Goal: Task Accomplishment & Management: Complete application form

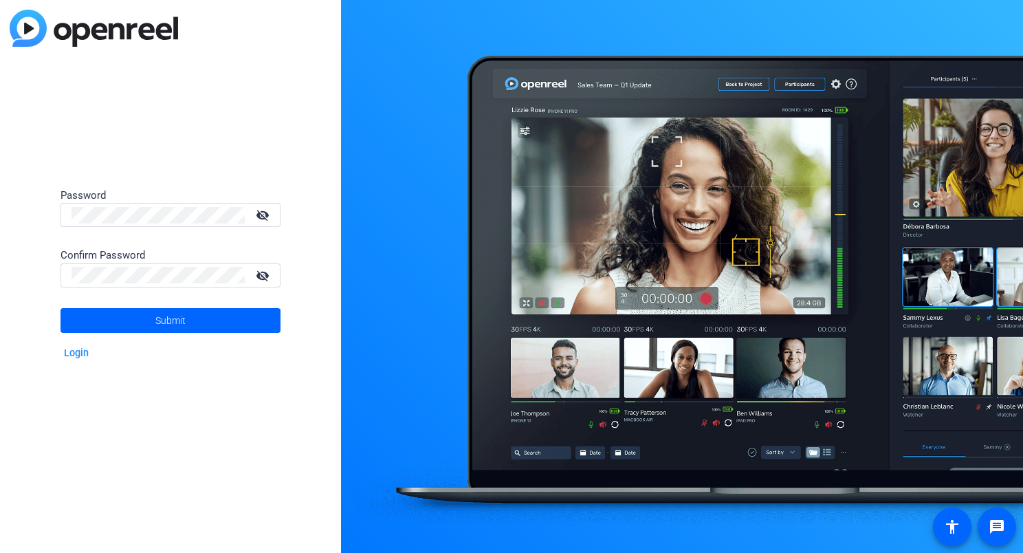
click at [271, 213] on mat-icon "visibility_off" at bounding box center [264, 215] width 33 height 20
click at [14, 215] on div "Password visibility Confirm Password visibility_off Submit Login" at bounding box center [170, 276] width 341 height 553
click at [182, 327] on span "Submit" at bounding box center [170, 320] width 30 height 34
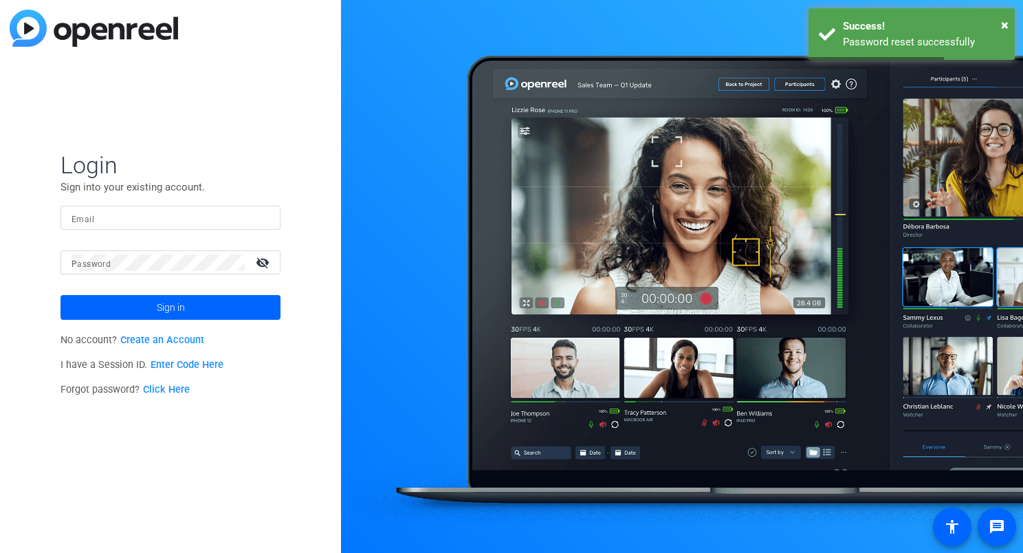
click at [131, 215] on input "Email" at bounding box center [171, 218] width 198 height 17
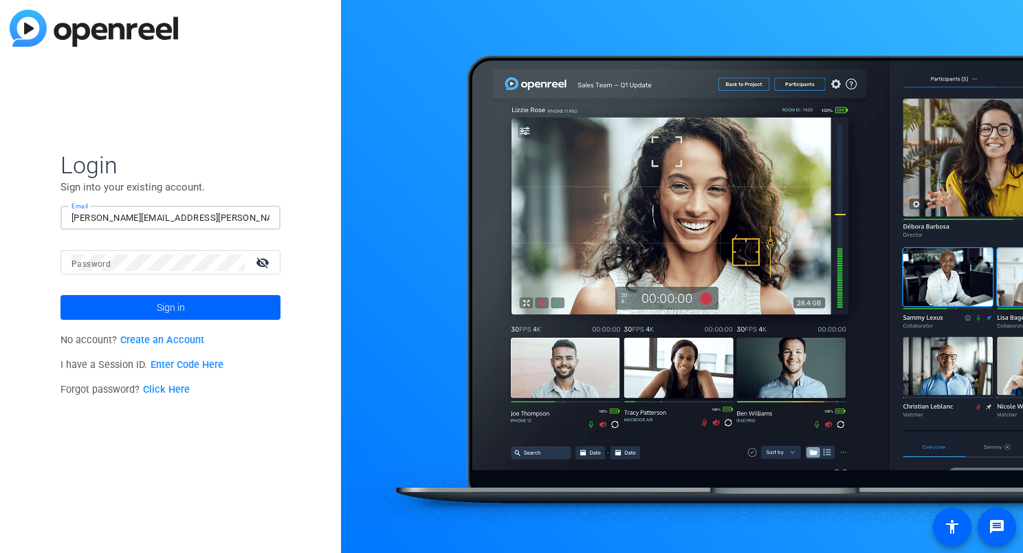
type input "jacob.zimmerman@lfg.com"
click at [61, 295] on button "Sign in" at bounding box center [171, 307] width 220 height 25
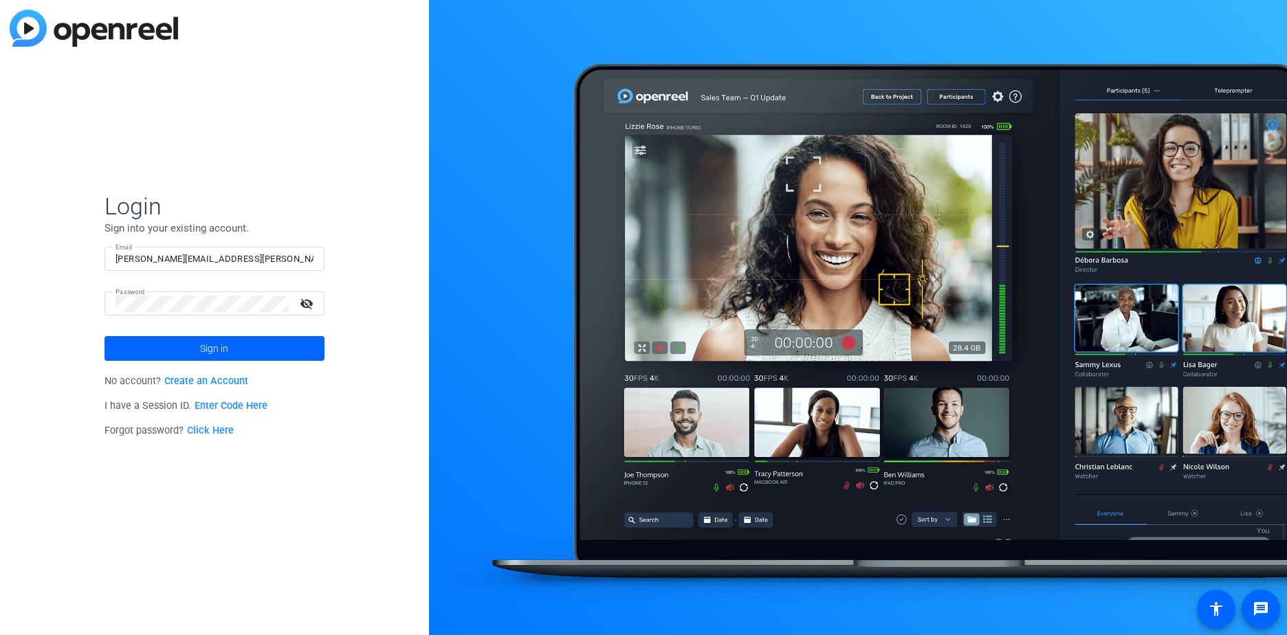
click at [314, 303] on mat-icon "visibility_off" at bounding box center [308, 304] width 33 height 20
click at [271, 342] on span at bounding box center [215, 348] width 220 height 33
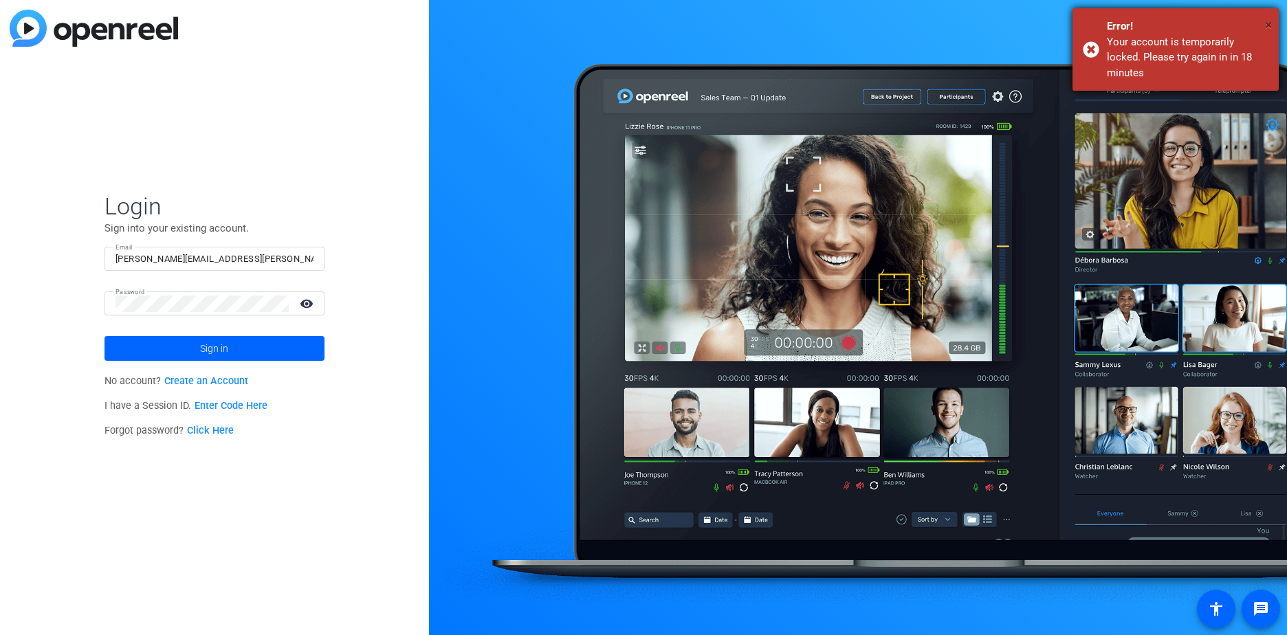
click at [1023, 22] on span "×" at bounding box center [1269, 25] width 8 height 17
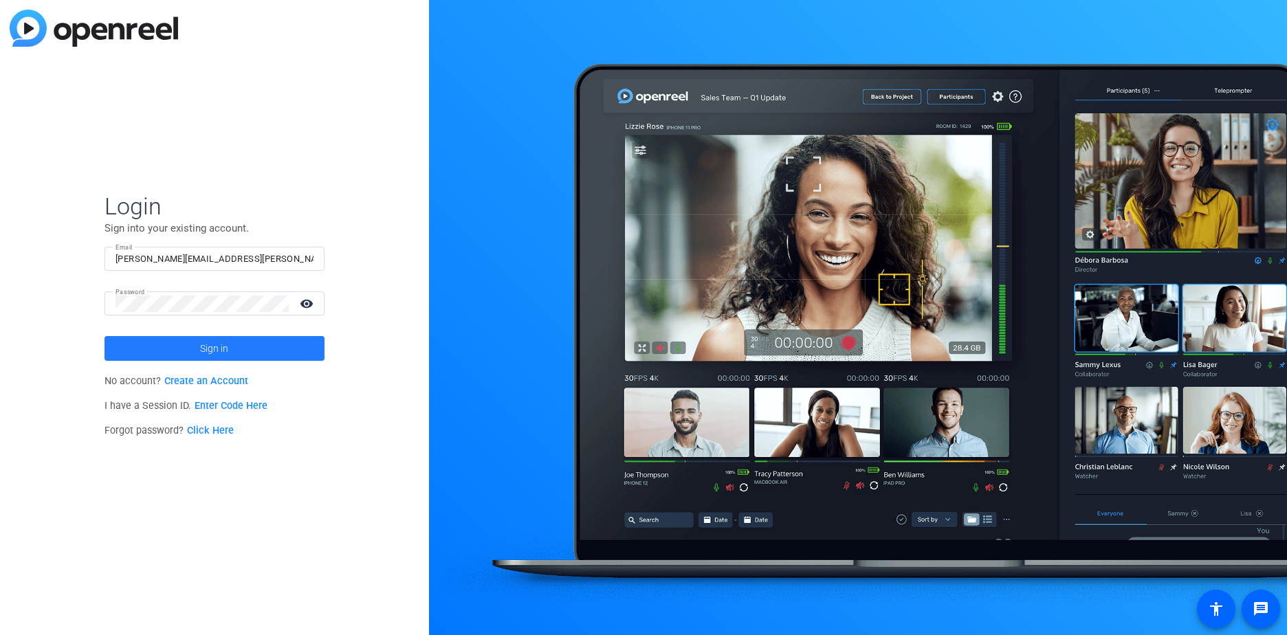
click at [282, 349] on span at bounding box center [215, 348] width 220 height 33
click at [264, 345] on span at bounding box center [215, 348] width 220 height 33
click at [206, 342] on span "Sign in" at bounding box center [214, 348] width 28 height 34
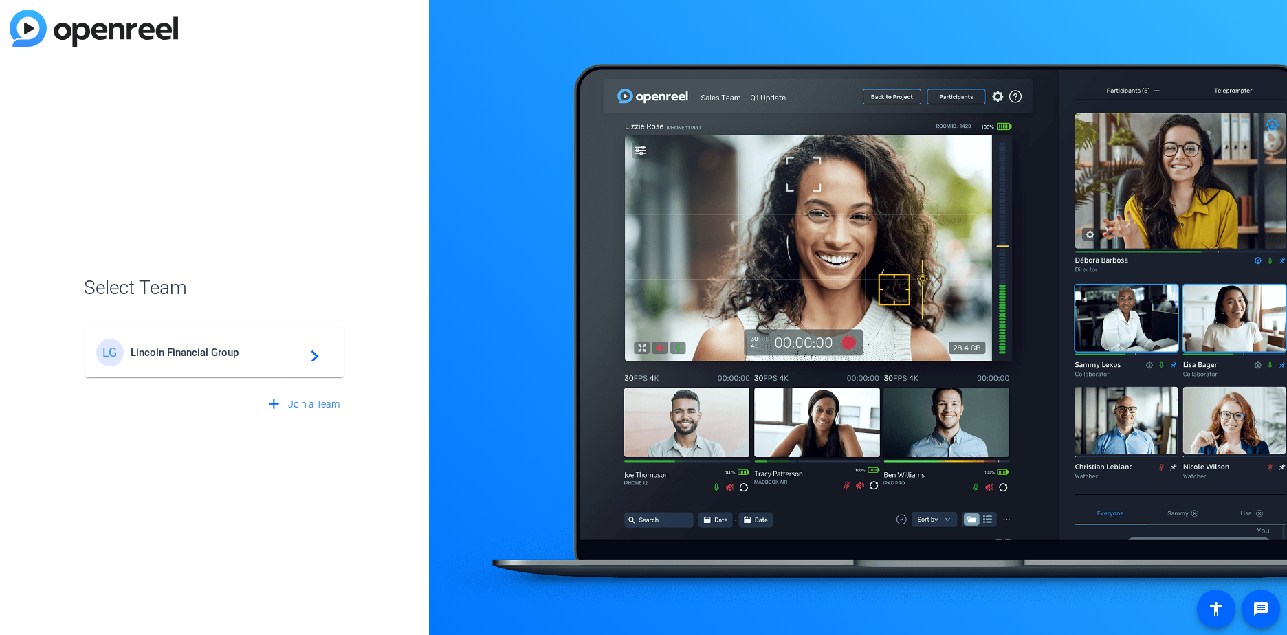
click at [217, 347] on span "Lincoln Financial Group" at bounding box center [217, 353] width 172 height 12
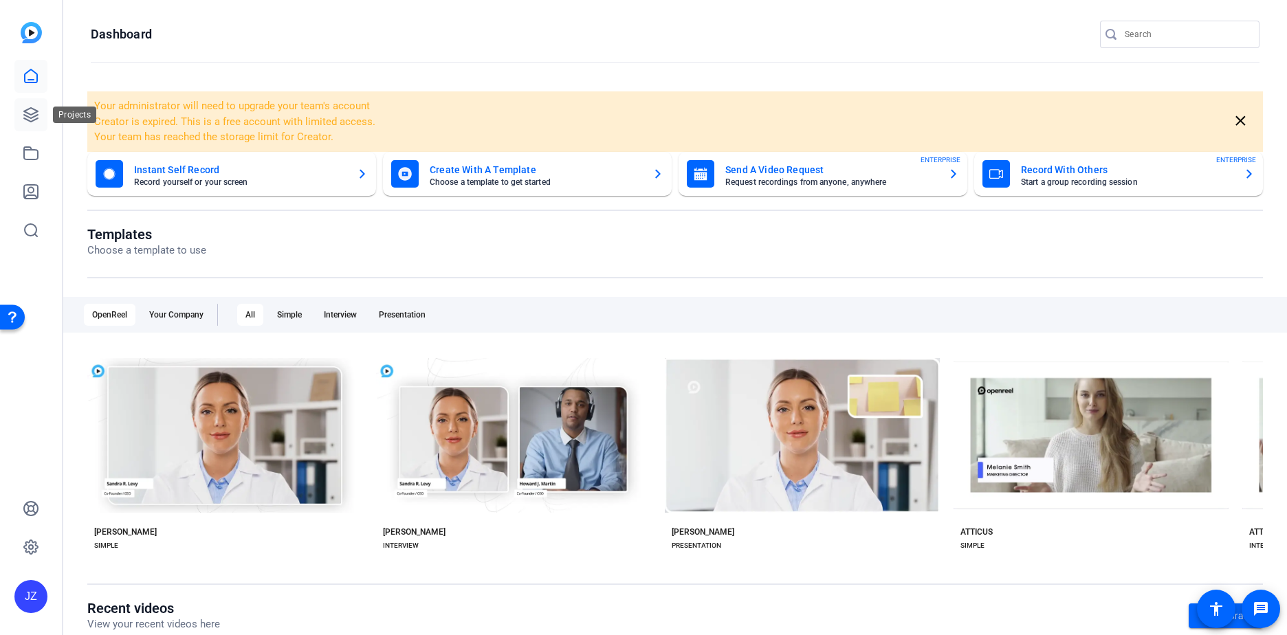
click at [35, 115] on icon at bounding box center [31, 115] width 17 height 17
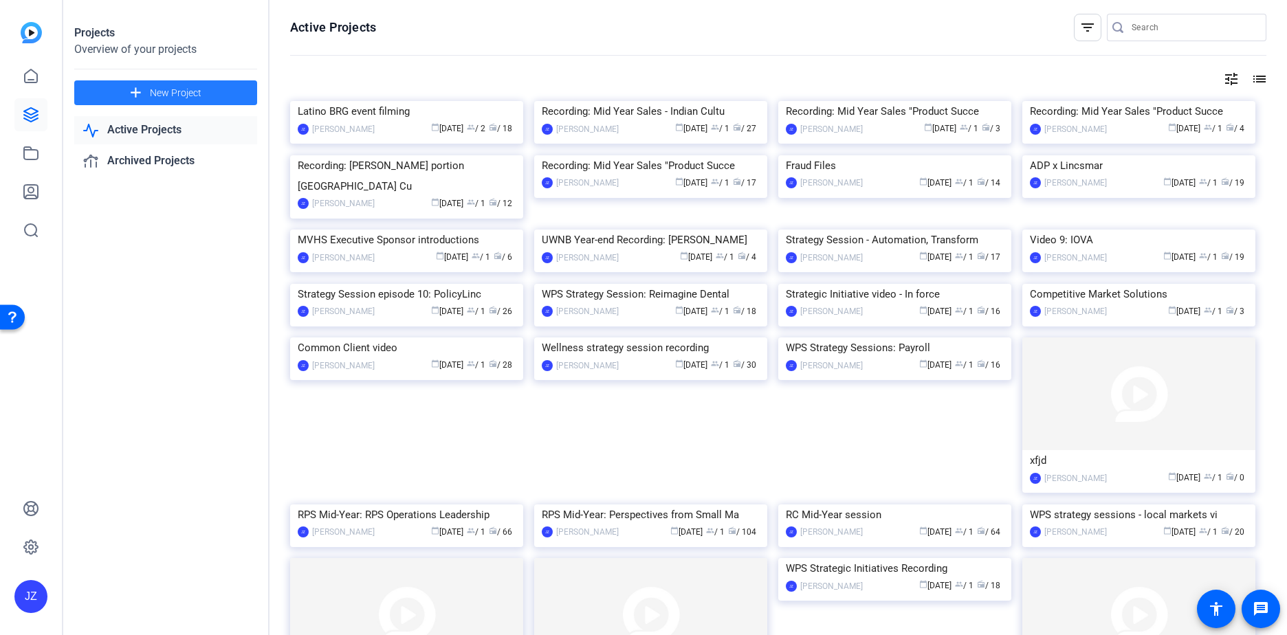
click at [154, 89] on span "New Project" at bounding box center [176, 93] width 52 height 14
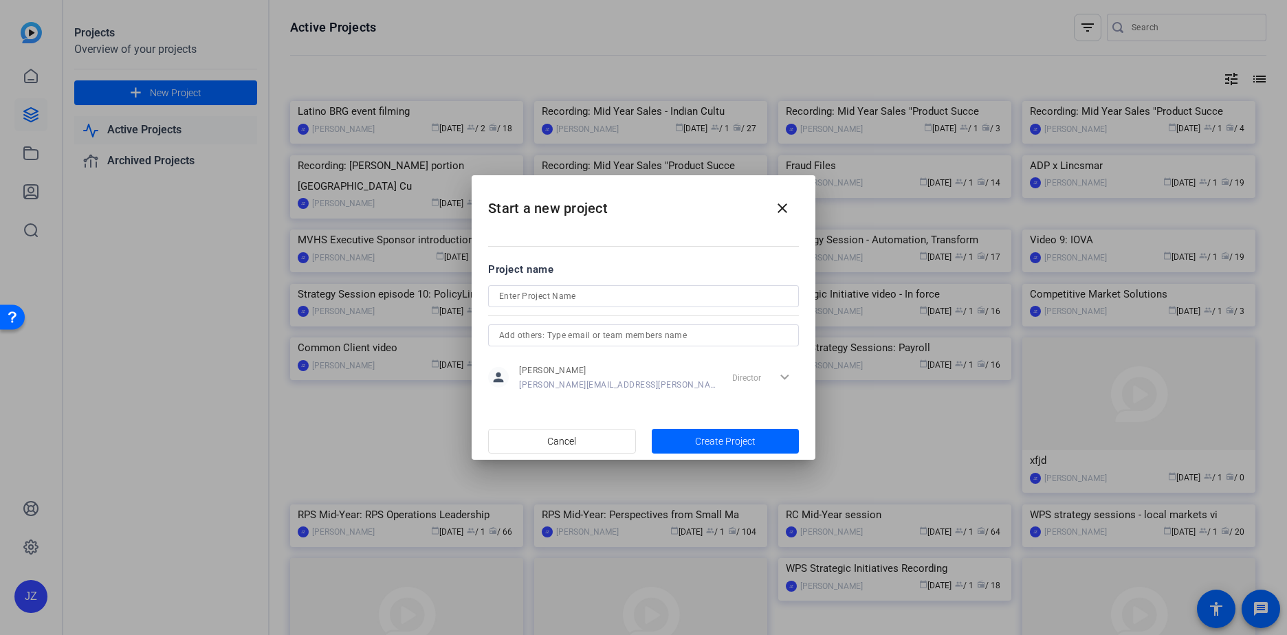
click at [552, 291] on input at bounding box center [643, 296] width 289 height 17
paste input "AMy test link"
drag, startPoint x: 512, startPoint y: 297, endPoint x: 505, endPoint y: 297, distance: 7.6
click at [505, 297] on input "AMy test link" at bounding box center [643, 296] width 289 height 17
click at [614, 248] on mat-dialog-content "Project name Ayy test link person Jake Zimmerman Jacob.Zimmerman@lfg.com Direct…" at bounding box center [644, 326] width 344 height 191
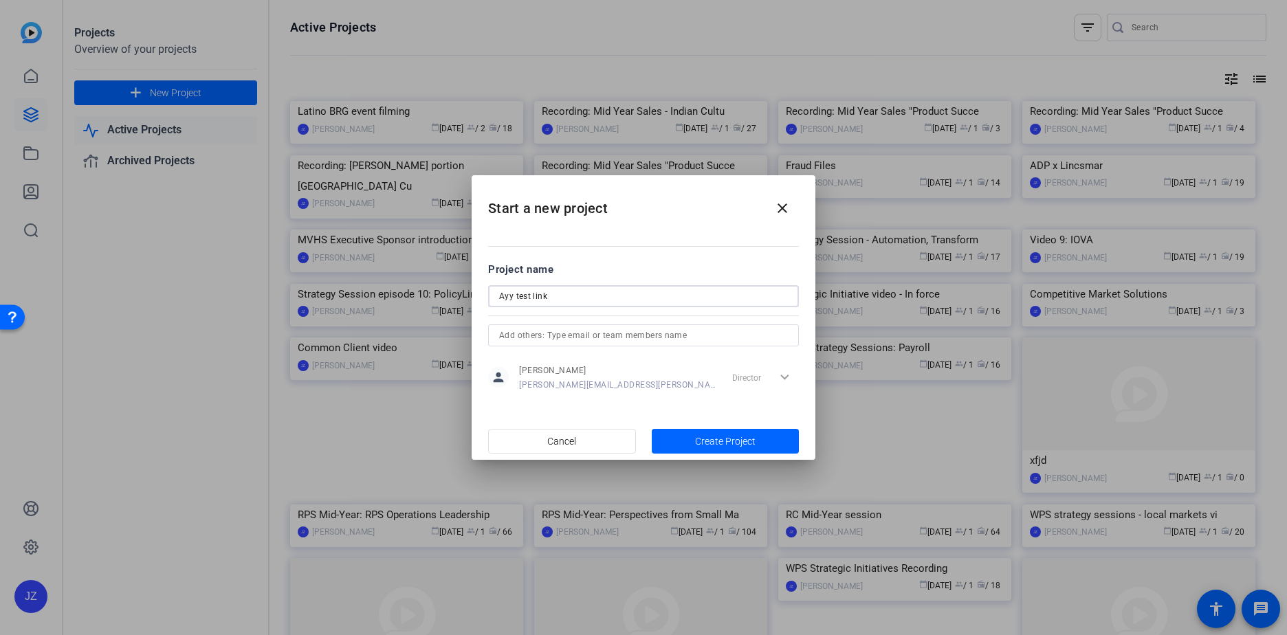
click at [505, 294] on input "Ayy test link" at bounding box center [643, 296] width 289 height 17
type input "[PERSON_NAME][MEDICAL_DATA] link"
click at [618, 243] on mat-dialog-content "Project name Amy test link person Jake Zimmerman Jacob.Zimmerman@lfg.com Direct…" at bounding box center [644, 326] width 344 height 191
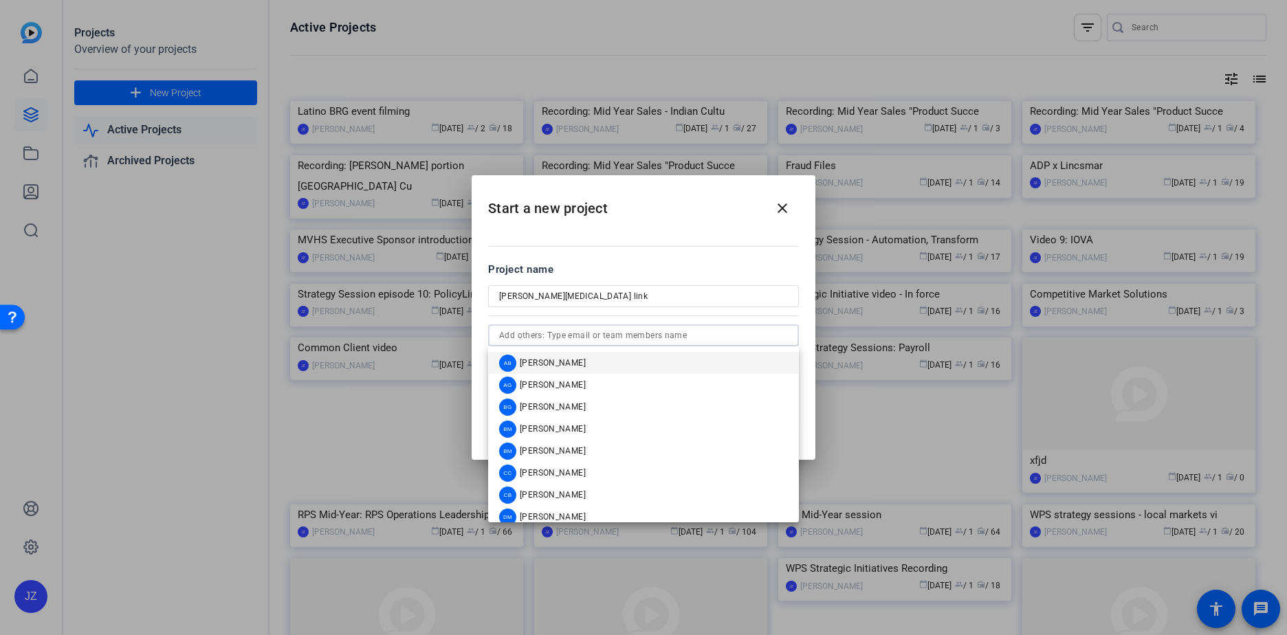
click at [689, 340] on input "text" at bounding box center [643, 335] width 289 height 17
click at [649, 333] on input "text" at bounding box center [643, 335] width 289 height 17
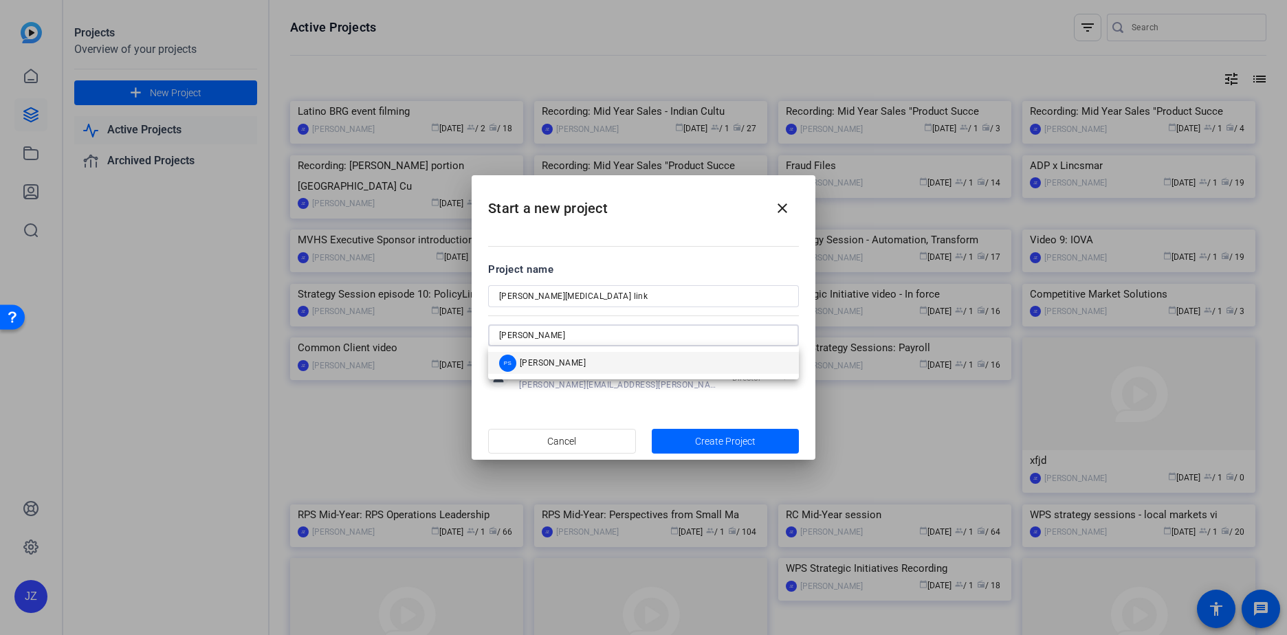
type input "peter"
click at [613, 360] on mat-option "PS Peter Safran" at bounding box center [643, 363] width 311 height 22
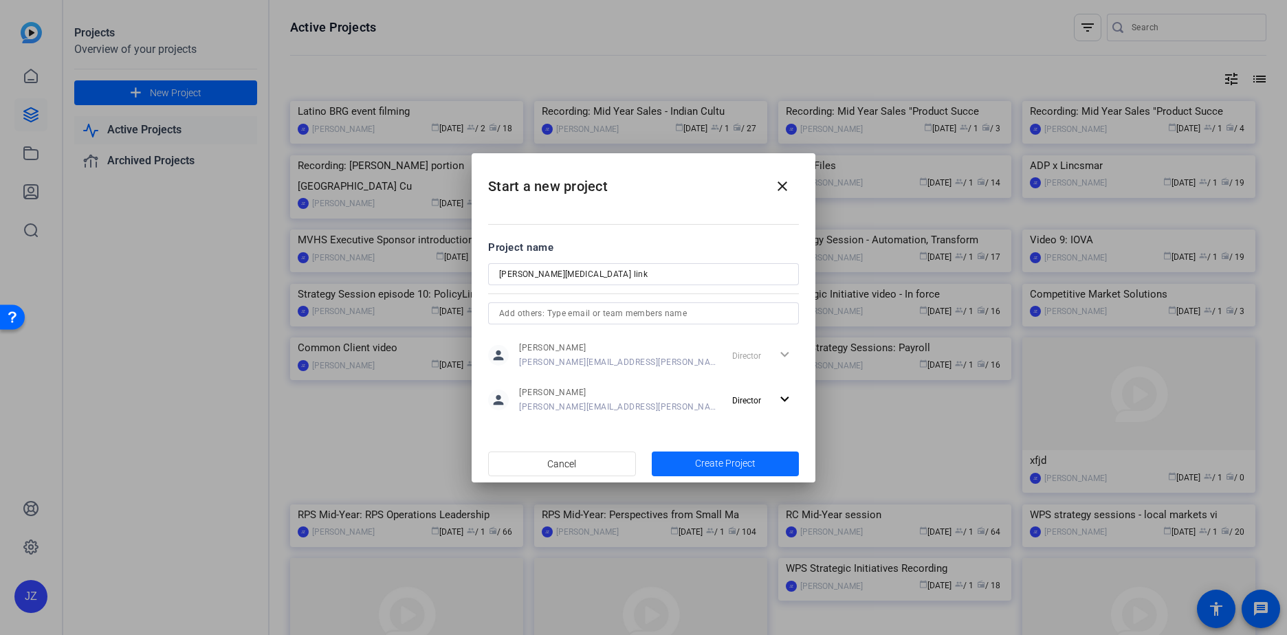
click at [775, 467] on span "button" at bounding box center [726, 464] width 148 height 33
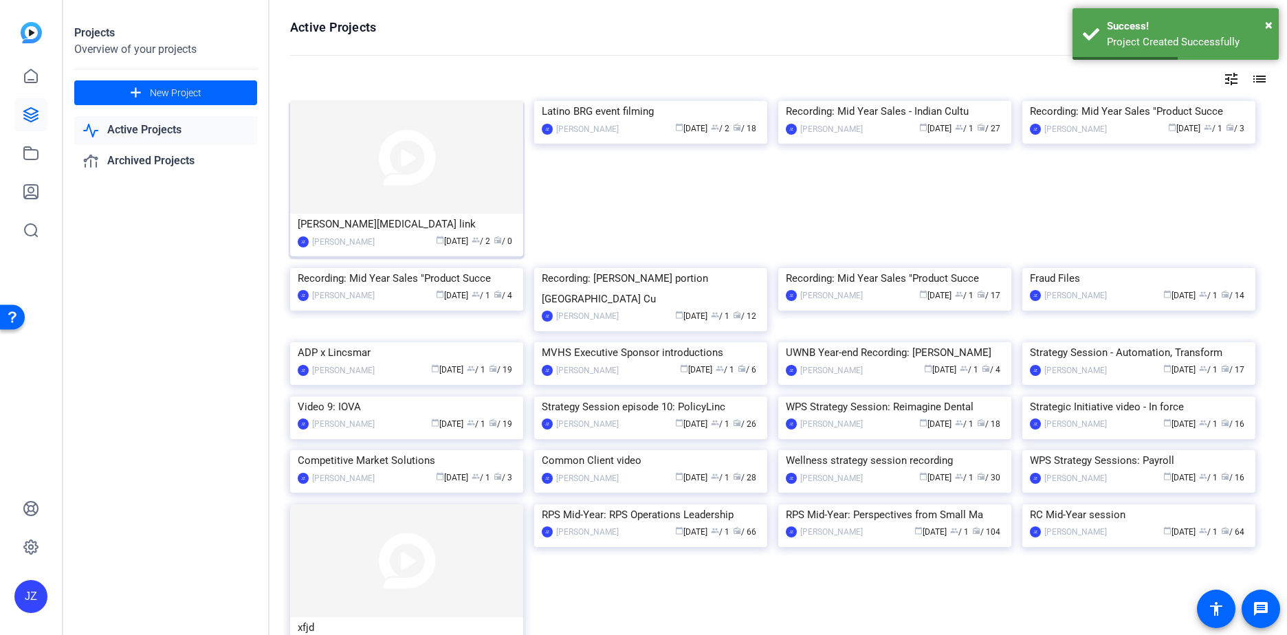
click at [430, 181] on img at bounding box center [406, 157] width 233 height 113
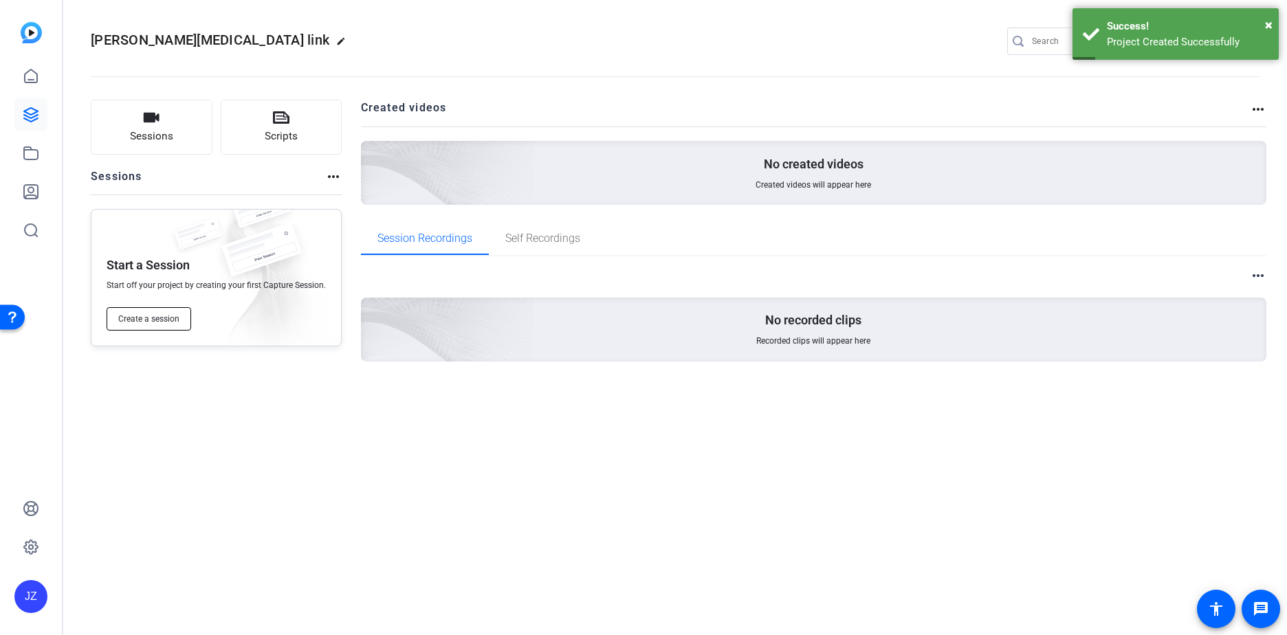
click at [157, 325] on button "Create a session" at bounding box center [149, 318] width 85 height 23
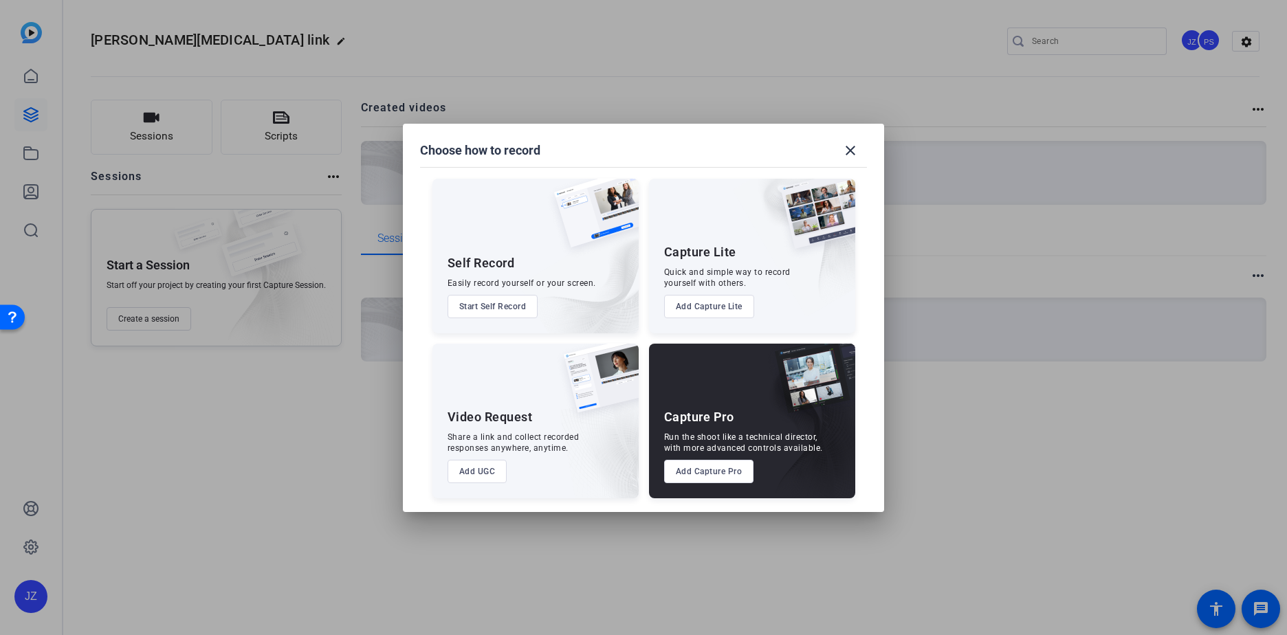
click at [466, 477] on button "Add UGC" at bounding box center [478, 471] width 60 height 23
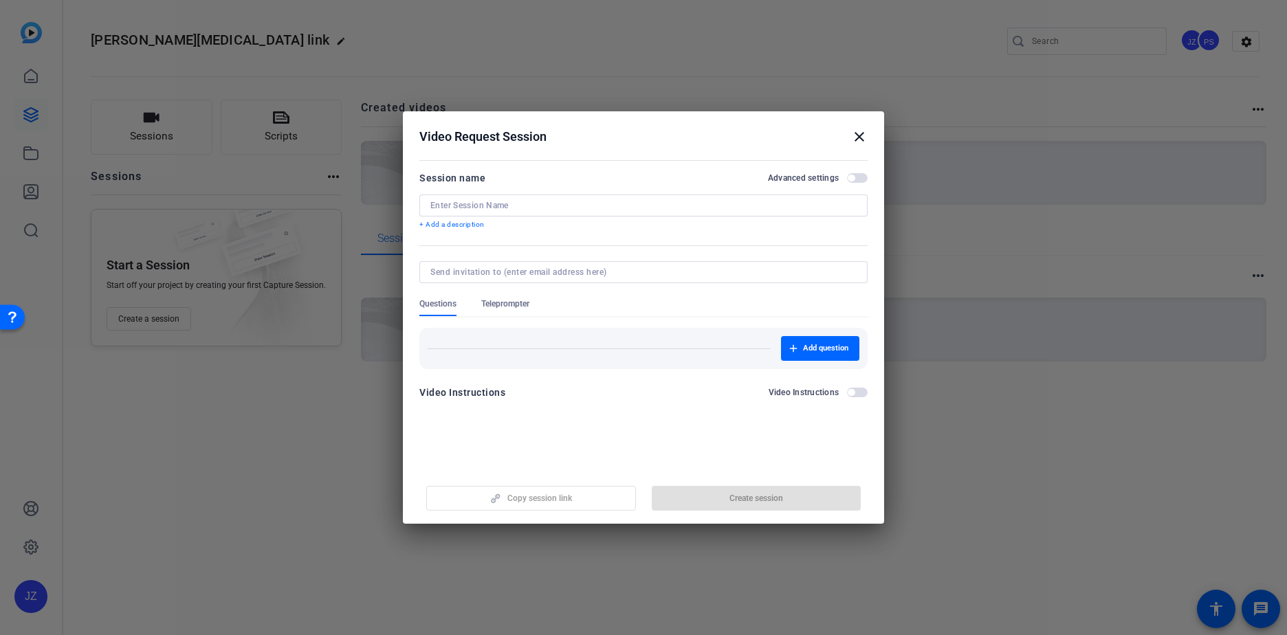
click at [717, 204] on input at bounding box center [643, 205] width 426 height 11
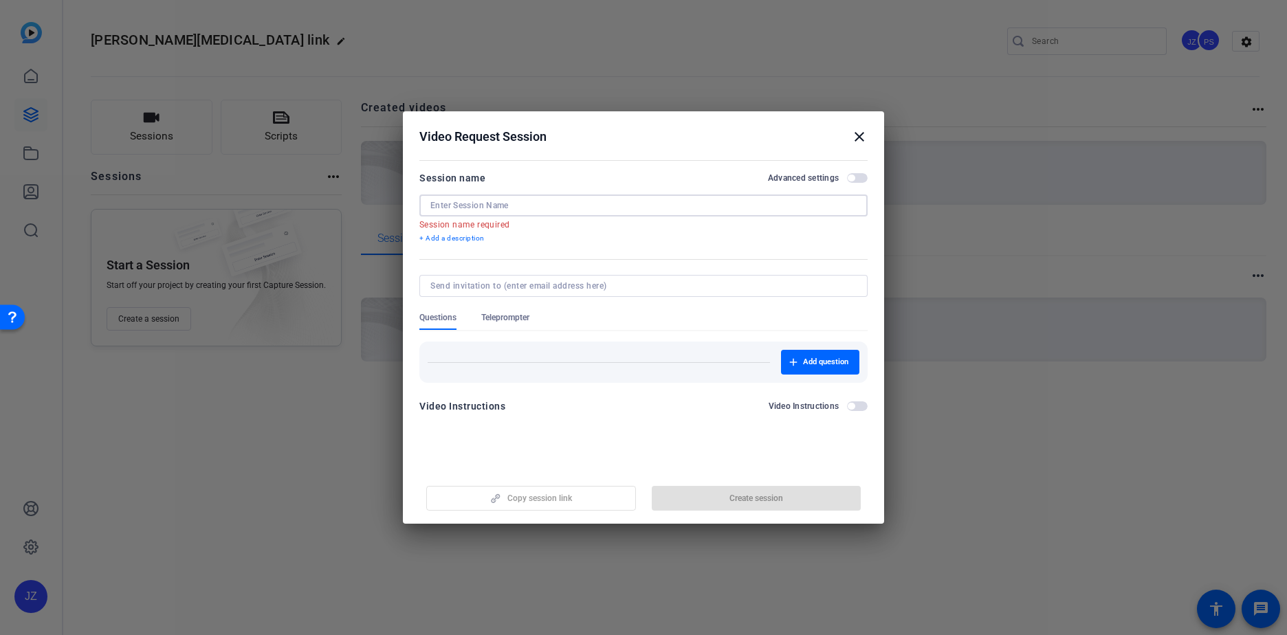
click at [576, 202] on input at bounding box center [643, 205] width 426 height 11
paste input "AMy test link"
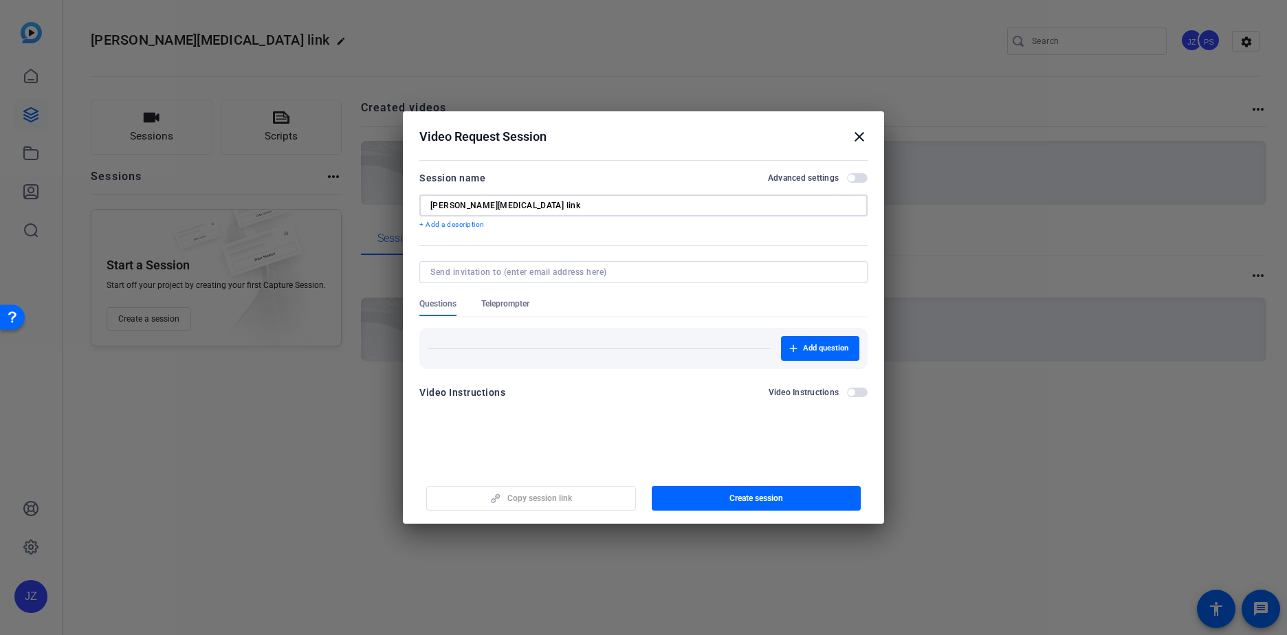
drag, startPoint x: 446, startPoint y: 203, endPoint x: 438, endPoint y: 201, distance: 7.8
click at [438, 201] on input "AMy test link" at bounding box center [643, 205] width 426 height 11
type input "[PERSON_NAME][MEDICAL_DATA] link"
click at [672, 407] on div "Video Instructions Video Instructions" at bounding box center [643, 396] width 448 height 25
click at [724, 492] on span "button" at bounding box center [757, 498] width 210 height 33
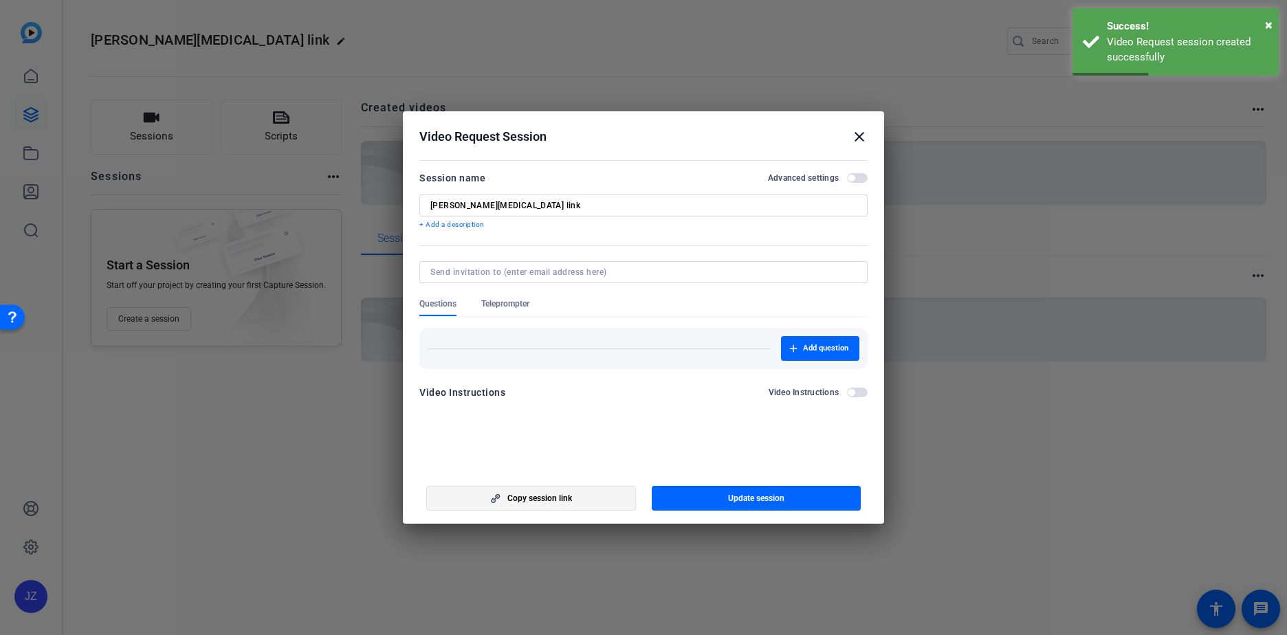
click at [515, 498] on span "Copy session link" at bounding box center [540, 498] width 65 height 11
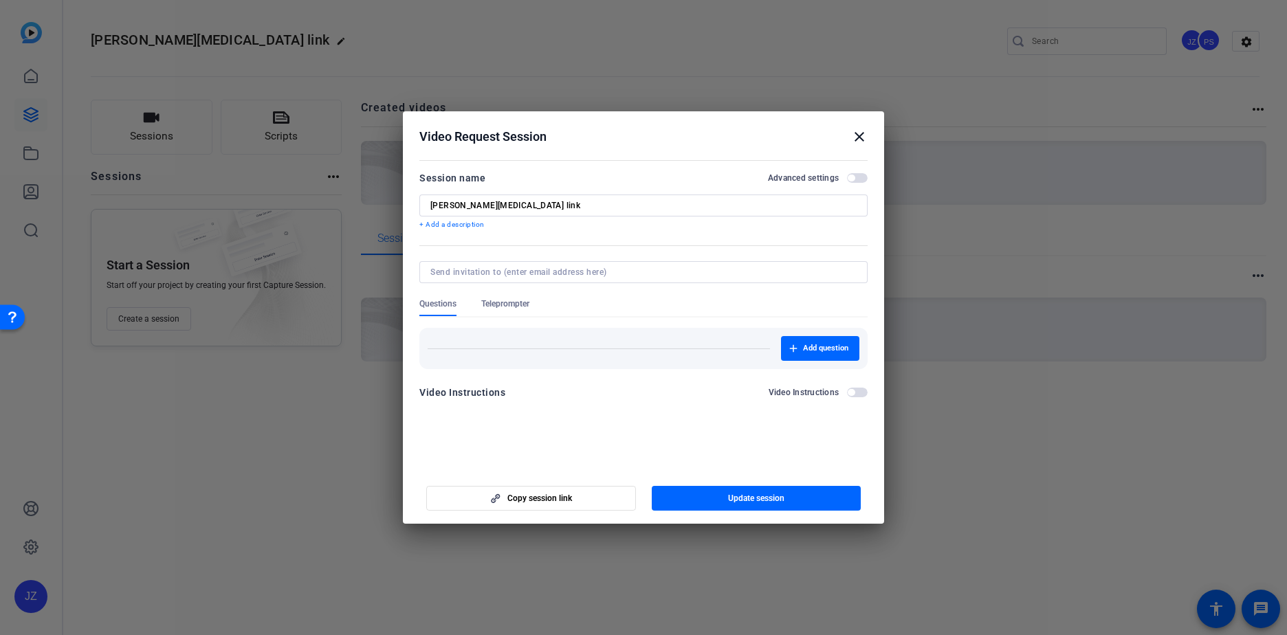
click at [860, 133] on mat-icon "close" at bounding box center [859, 137] width 17 height 17
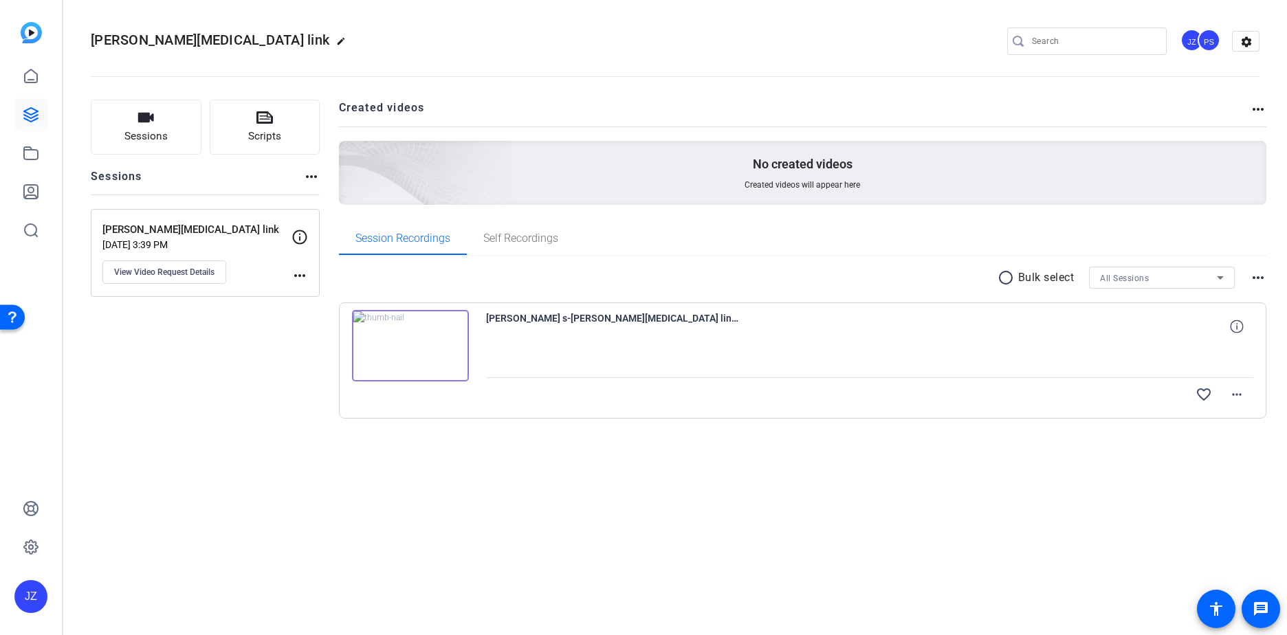
click at [415, 343] on img at bounding box center [410, 346] width 117 height 72
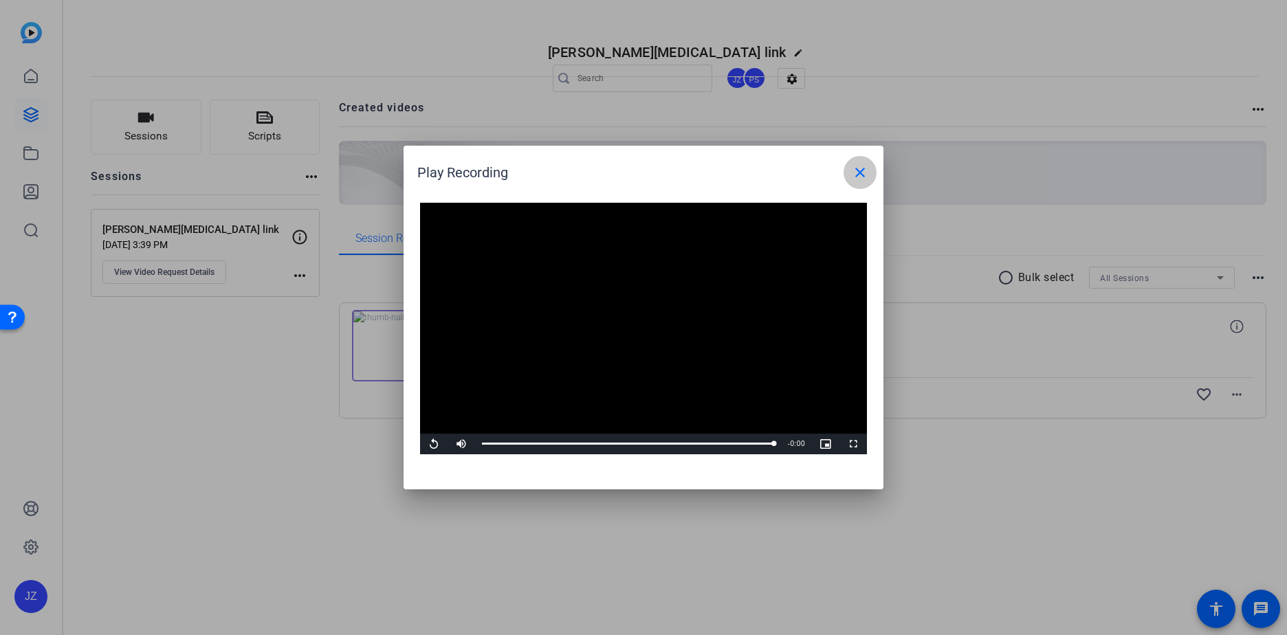
click at [870, 168] on span at bounding box center [860, 172] width 33 height 33
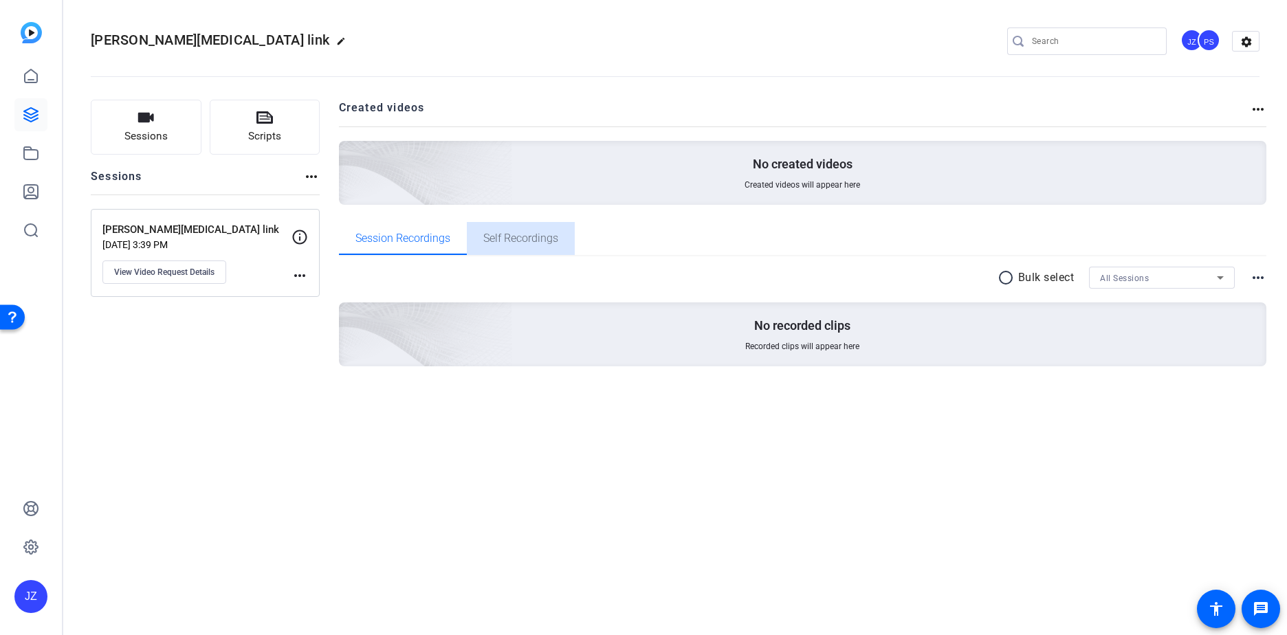
click at [543, 241] on span "Self Recordings" at bounding box center [520, 238] width 75 height 11
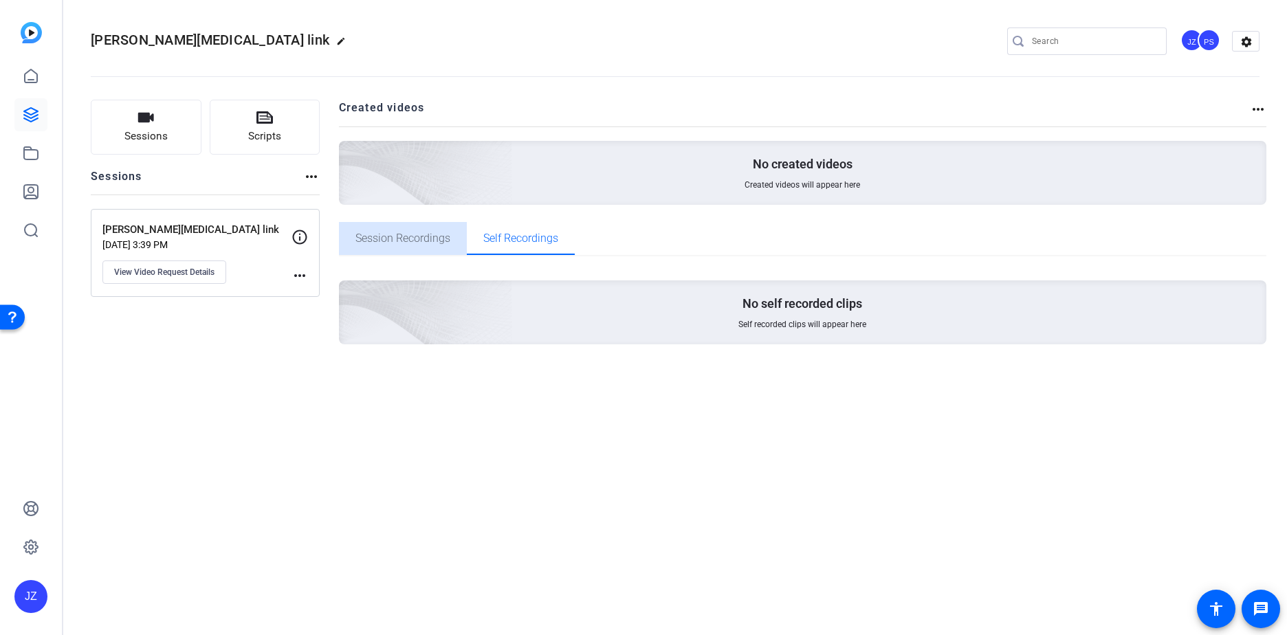
click at [408, 245] on span "Session Recordings" at bounding box center [403, 238] width 95 height 33
